Goal: Entertainment & Leisure: Consume media (video, audio)

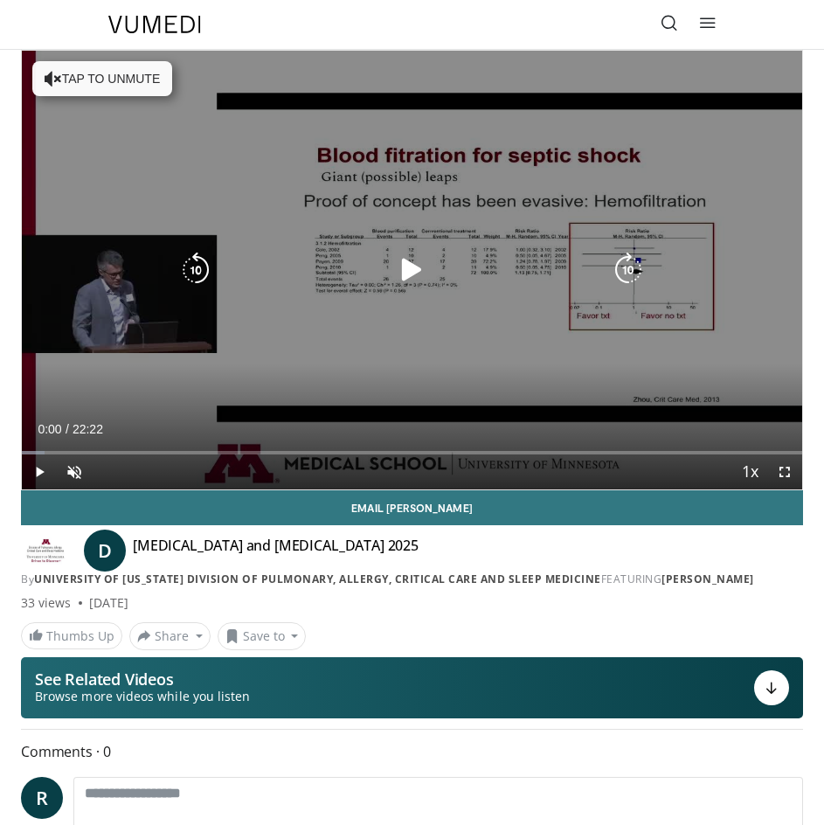
click at [412, 263] on icon "Video Player" at bounding box center [411, 270] width 35 height 35
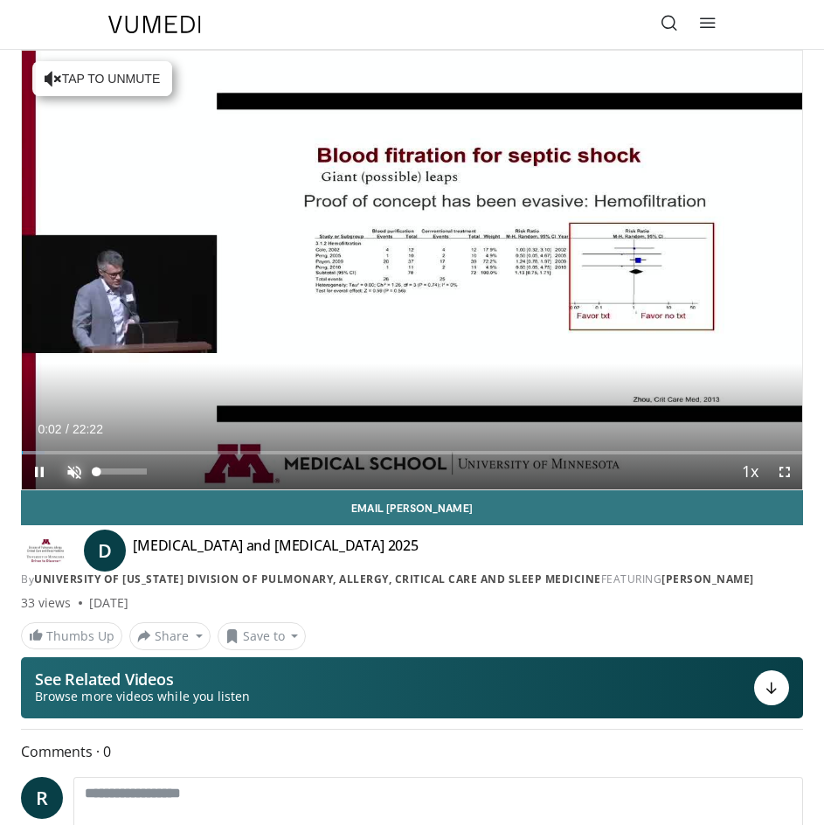
click at [77, 468] on span "Video Player" at bounding box center [74, 472] width 35 height 35
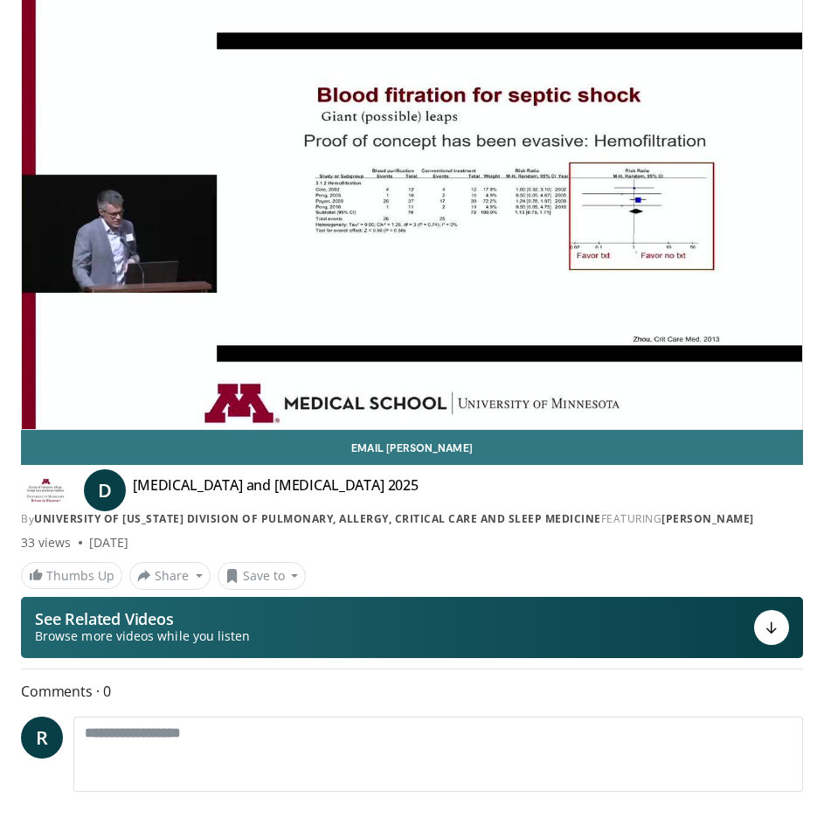
scroll to position [87, 0]
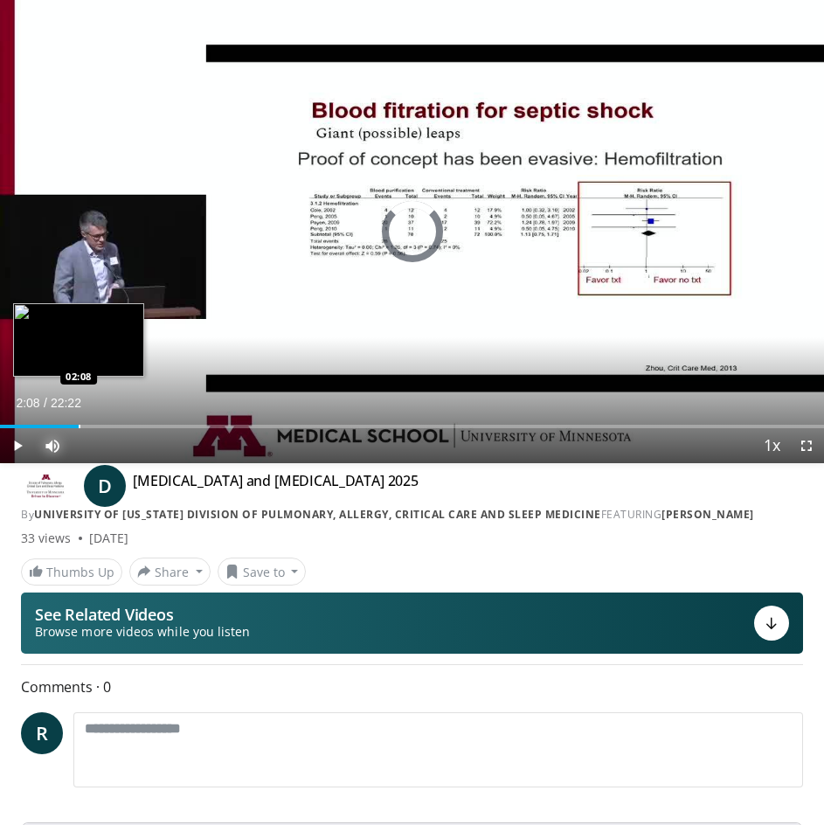
drag, startPoint x: 14, startPoint y: 424, endPoint x: 80, endPoint y: 424, distance: 65.6
click at [80, 424] on div "Loaded : 9.60% 02:06 02:08" at bounding box center [412, 420] width 824 height 17
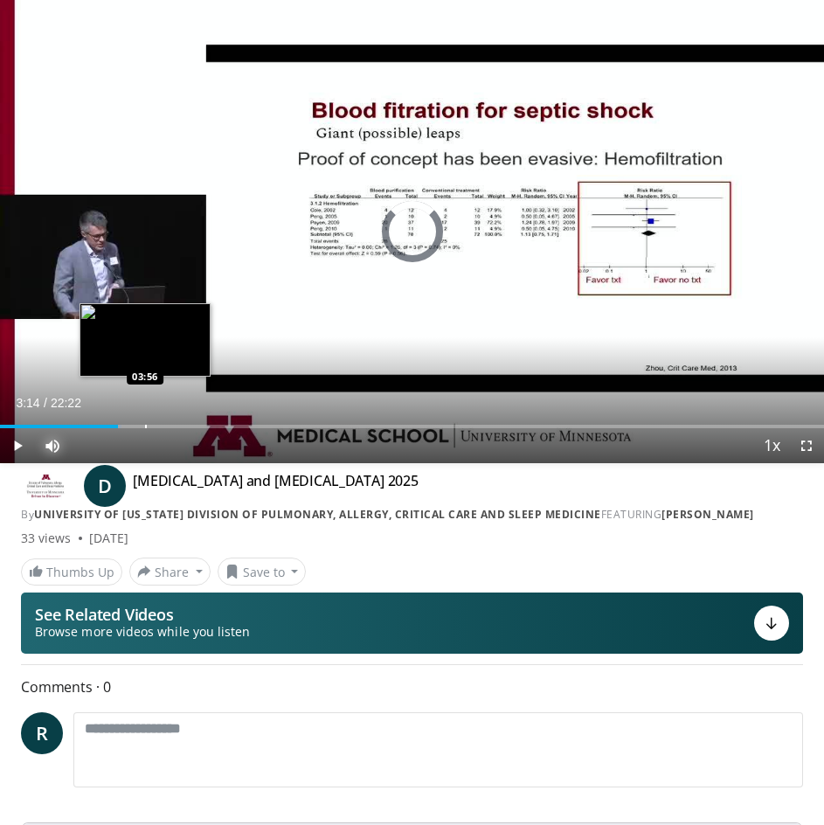
drag, startPoint x: 86, startPoint y: 424, endPoint x: 149, endPoint y: 420, distance: 63.1
click at [149, 420] on div "Loaded : 14.78% 03:54 03:56" at bounding box center [412, 420] width 824 height 17
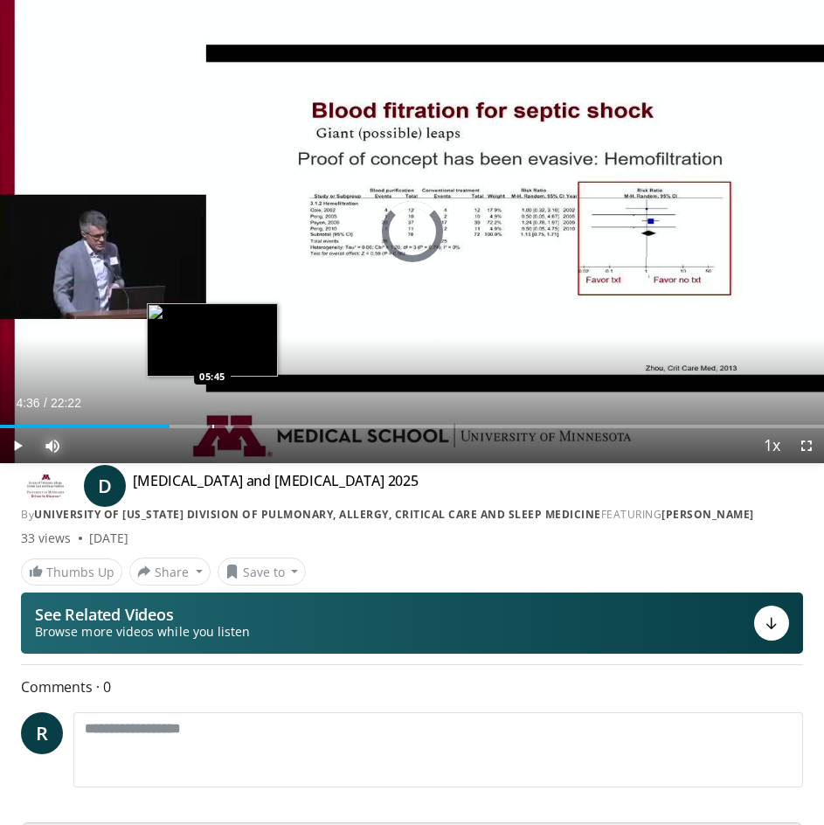
drag, startPoint x: 145, startPoint y: 421, endPoint x: 214, endPoint y: 421, distance: 69.1
click at [214, 421] on div "Loaded : 0.00% 05:44 05:45" at bounding box center [412, 420] width 824 height 17
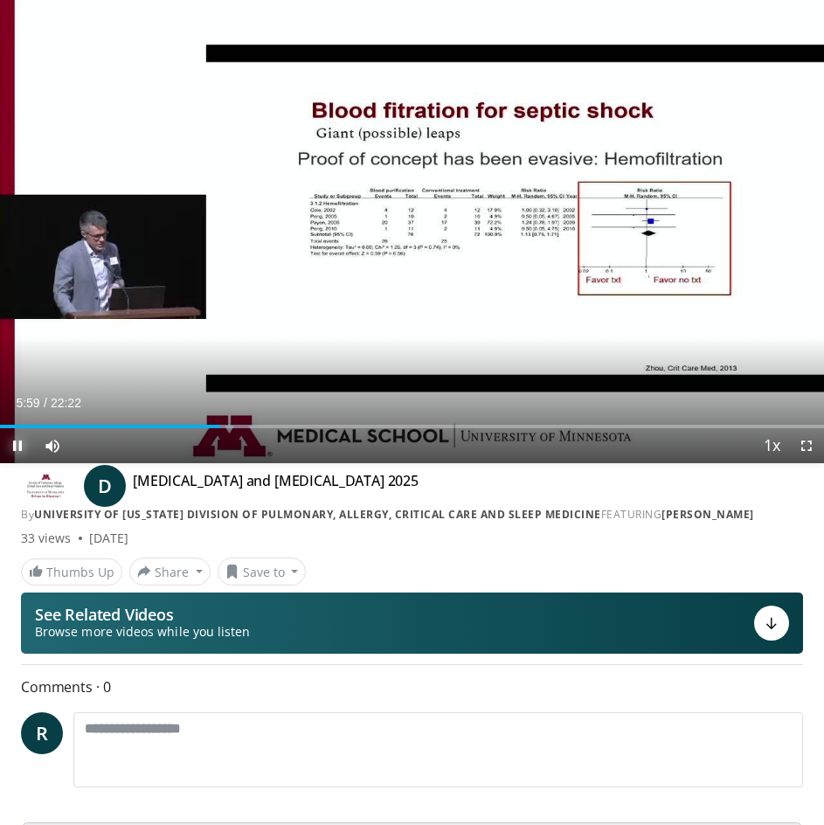
click at [17, 438] on span "Video Player" at bounding box center [17, 445] width 35 height 35
